Goal: Submit feedback/report problem

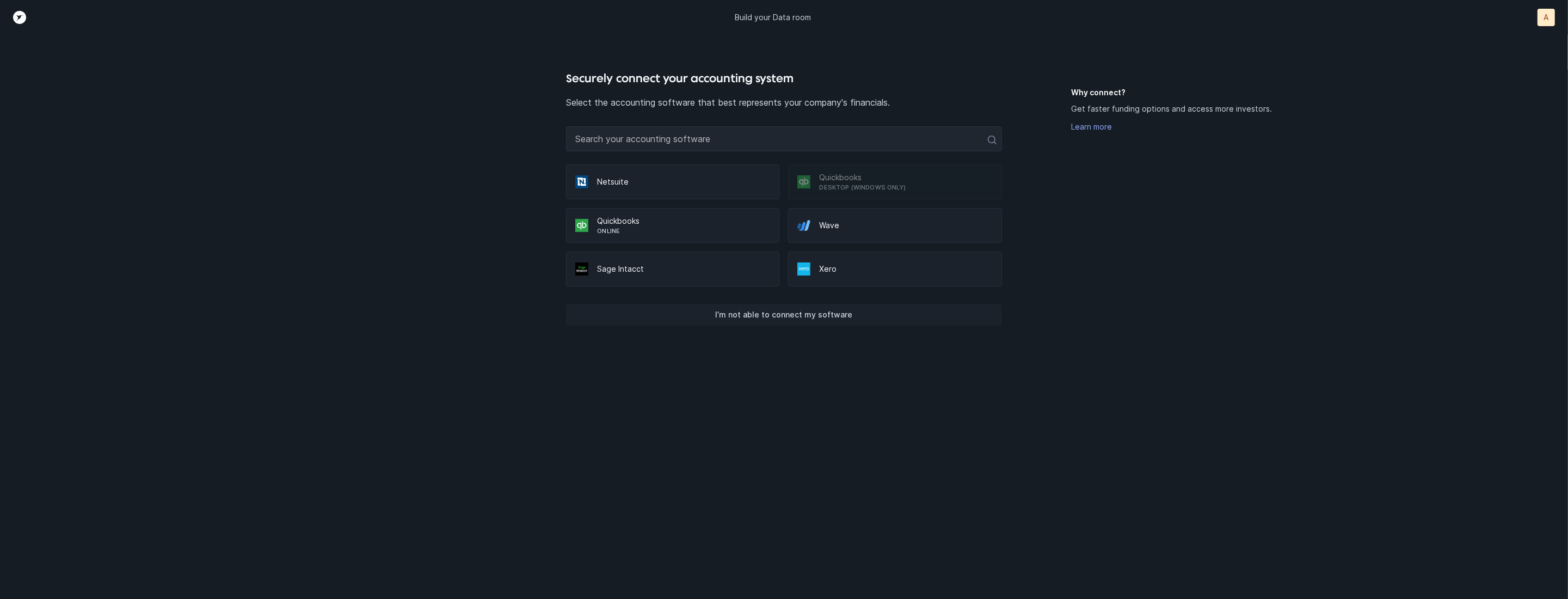
click at [791, 308] on p "I’m not able to connect my software" at bounding box center [783, 314] width 137 height 13
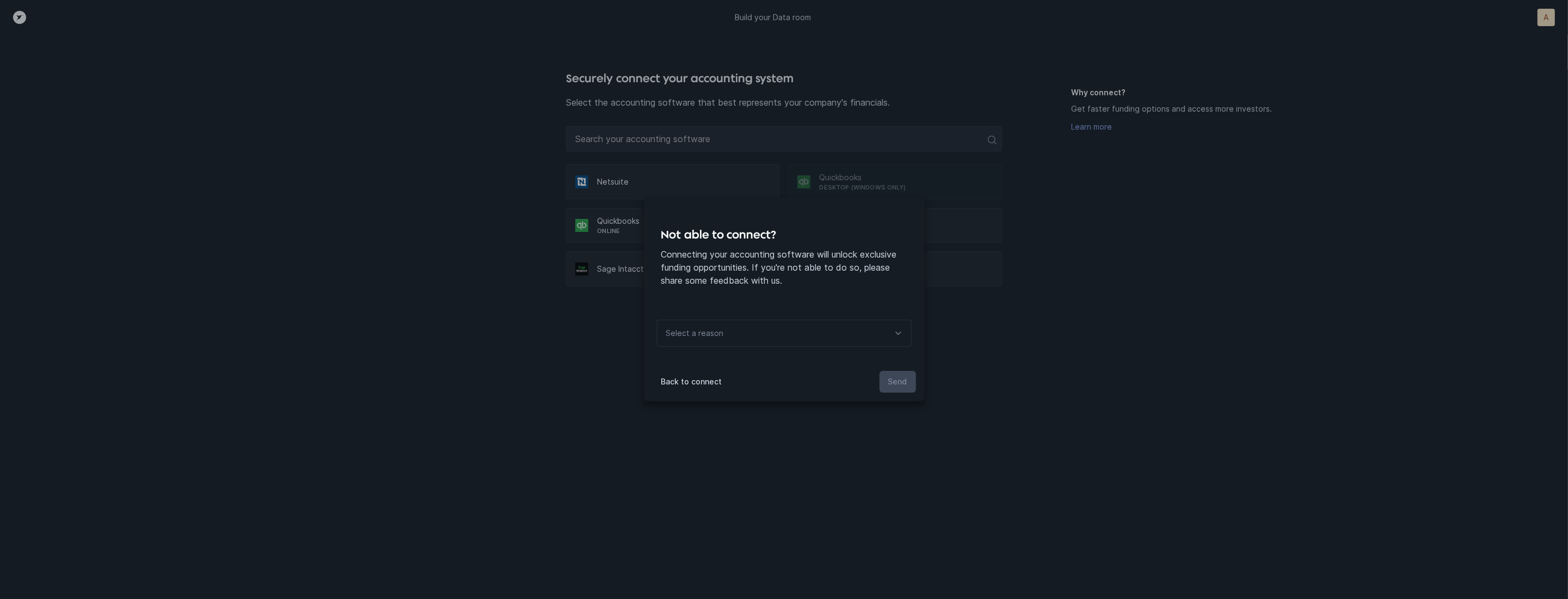
click at [749, 334] on div "Select a reason" at bounding box center [784, 333] width 254 height 27
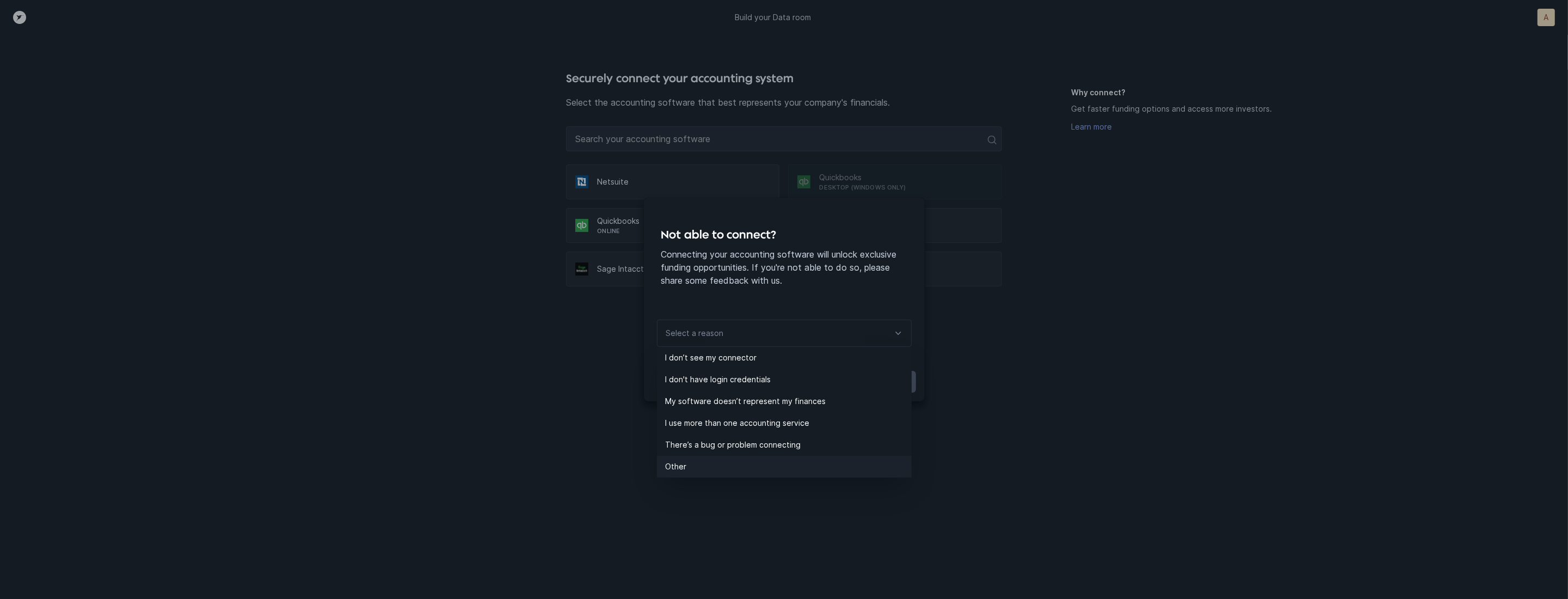
click at [685, 460] on p "Other" at bounding box center [789, 466] width 246 height 13
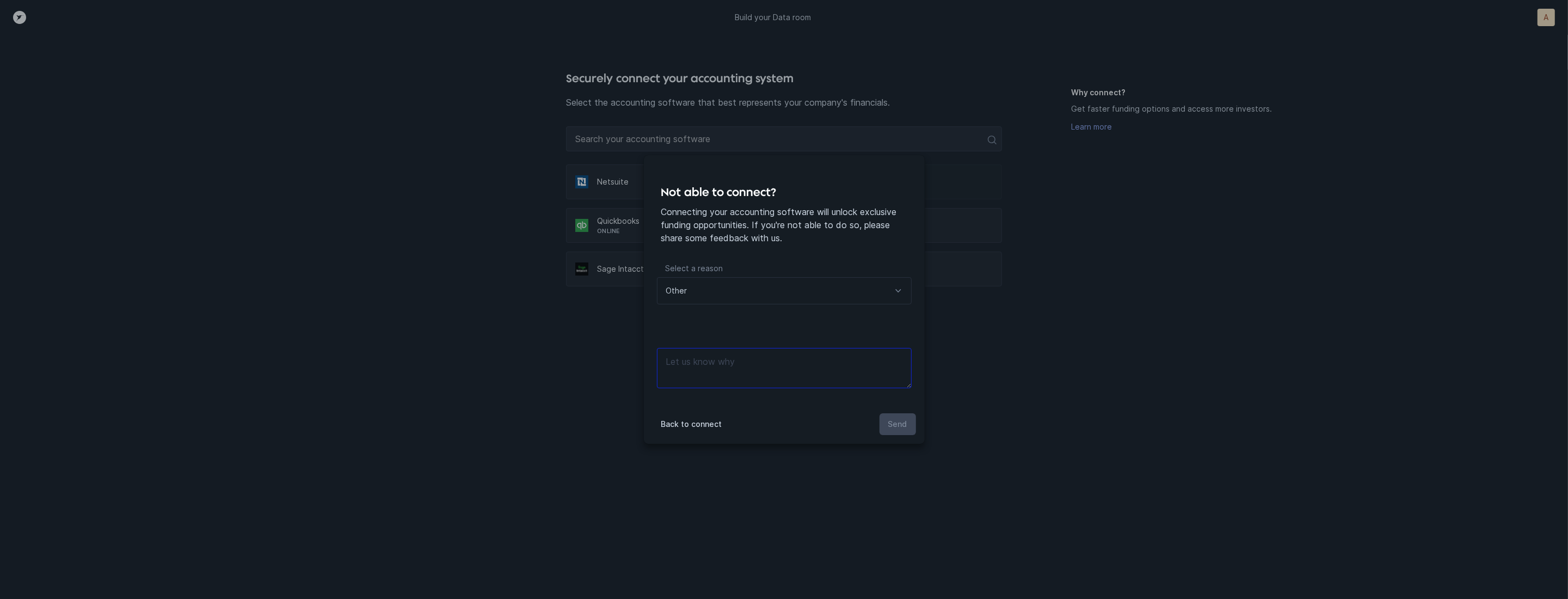
click at [746, 366] on textarea at bounding box center [784, 368] width 254 height 40
type textarea "files"
click at [891, 422] on p "Send" at bounding box center [897, 424] width 19 height 13
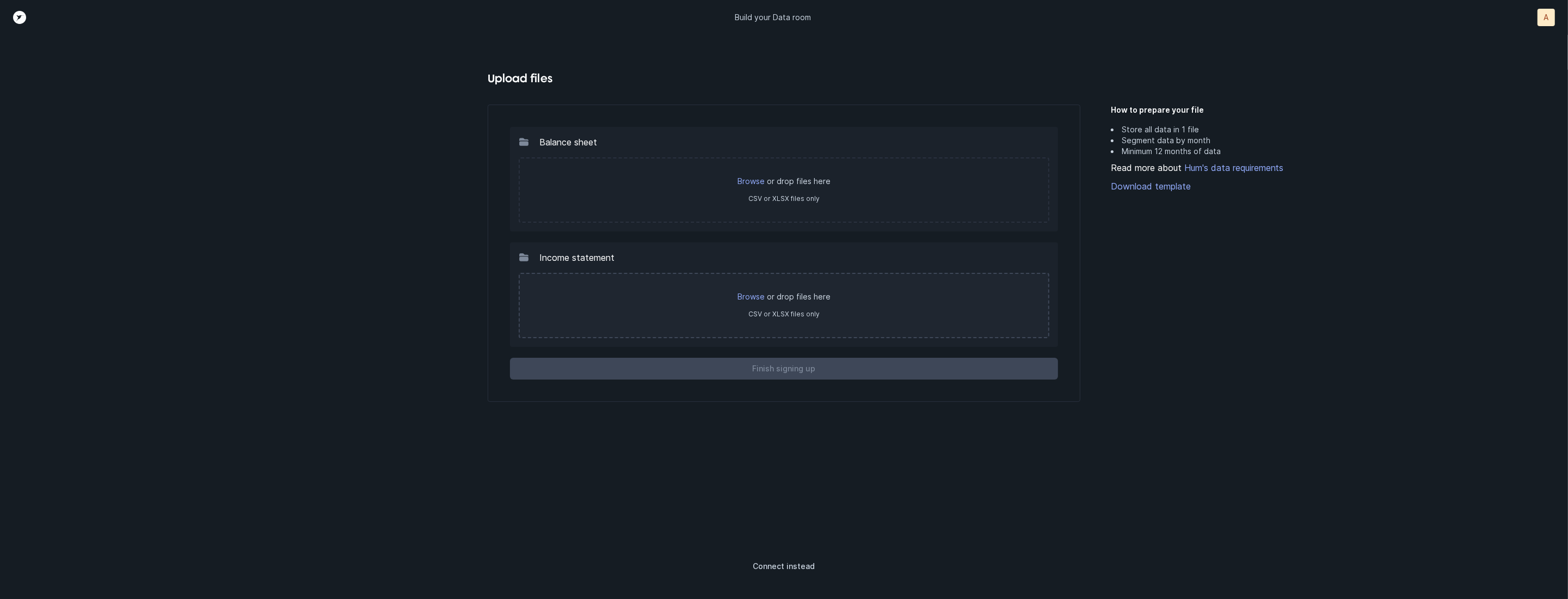
click at [763, 301] on div "Browse or drop files here CSV or XLSX files only" at bounding box center [783, 305] width 530 height 65
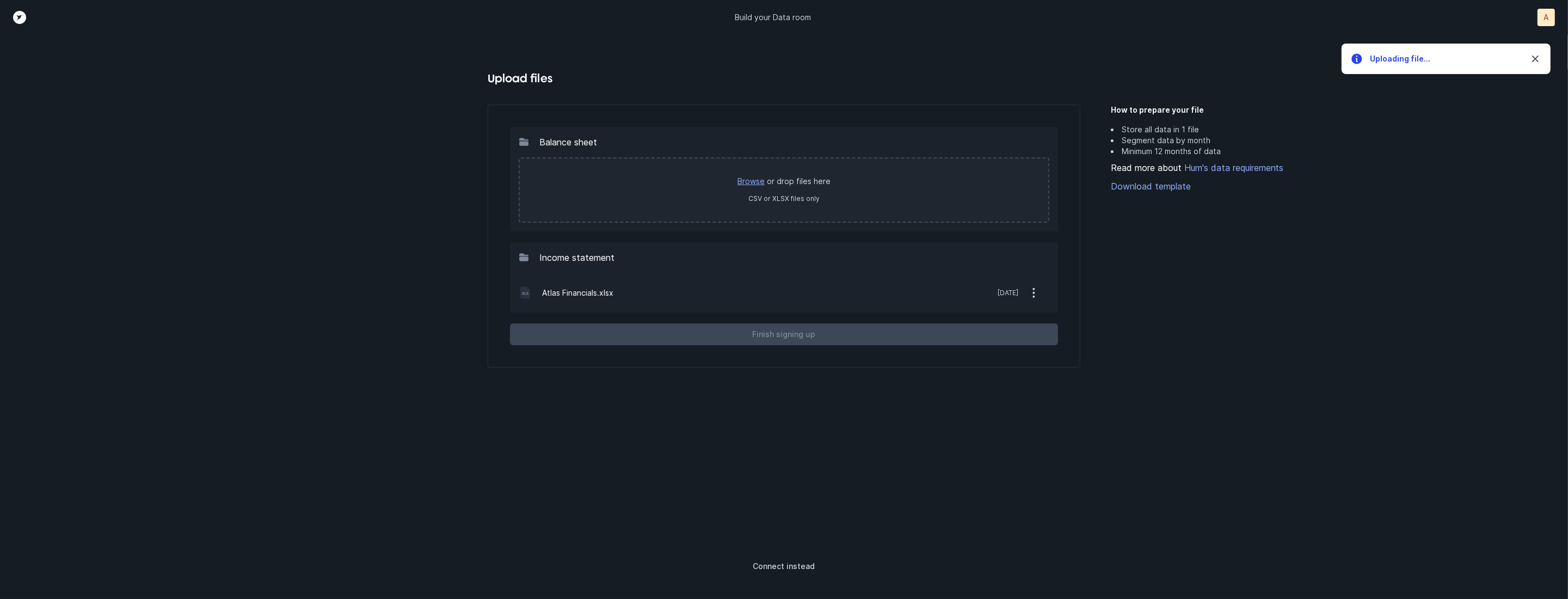
click at [755, 181] on link "Browse" at bounding box center [751, 181] width 27 height 9
